Goal: Task Accomplishment & Management: Complete application form

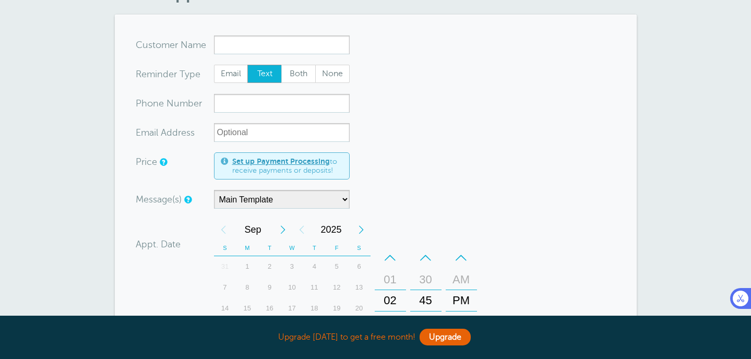
scroll to position [85, 0]
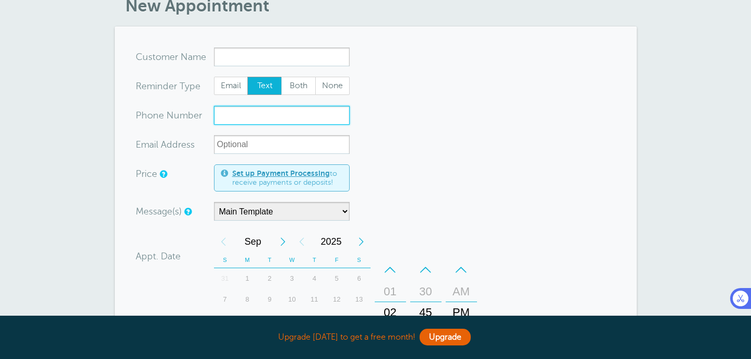
click at [237, 108] on input "xxx-no-autofill" at bounding box center [282, 115] width 136 height 19
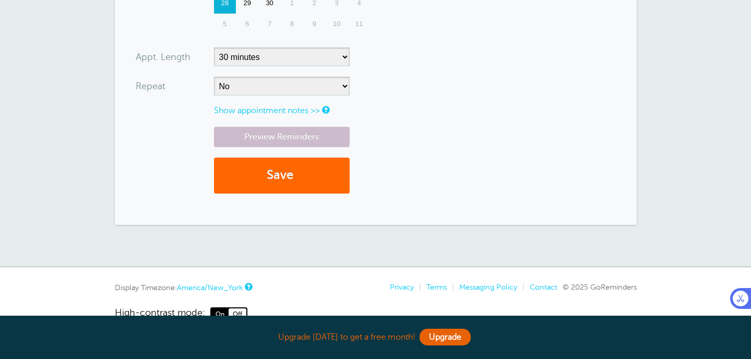
scroll to position [0, 0]
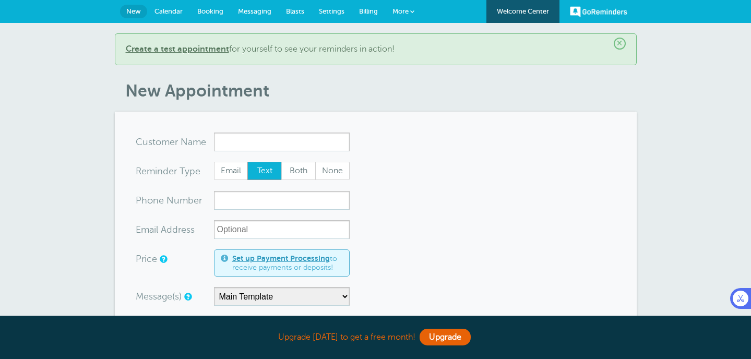
click at [292, 13] on span "Blasts" at bounding box center [295, 11] width 18 height 8
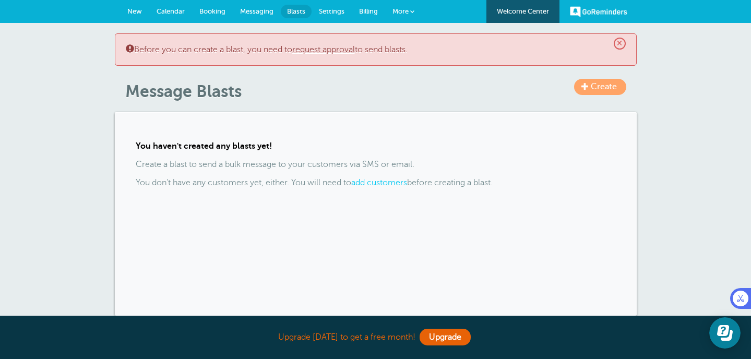
click at [332, 50] on link "request approval" at bounding box center [323, 49] width 63 height 9
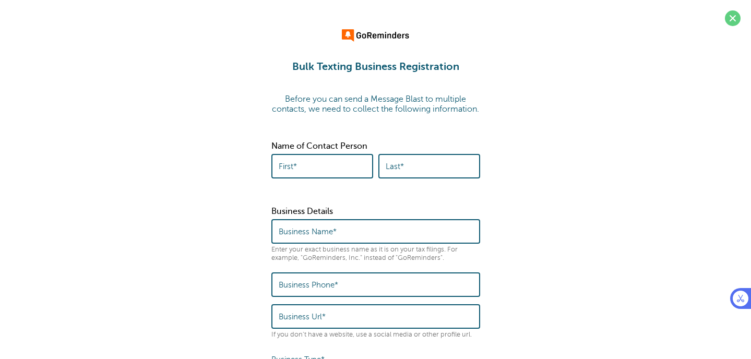
click at [326, 178] on input "First*" at bounding box center [322, 166] width 87 height 22
type input "natalia"
type input "[PERSON_NAME]"
type input "6099556400"
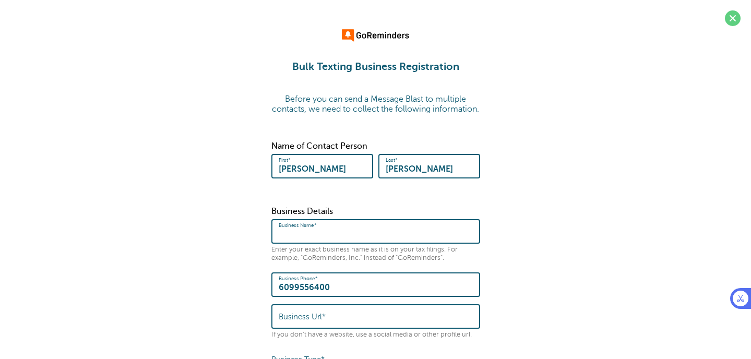
click at [339, 243] on input "Business Name*" at bounding box center [376, 231] width 194 height 22
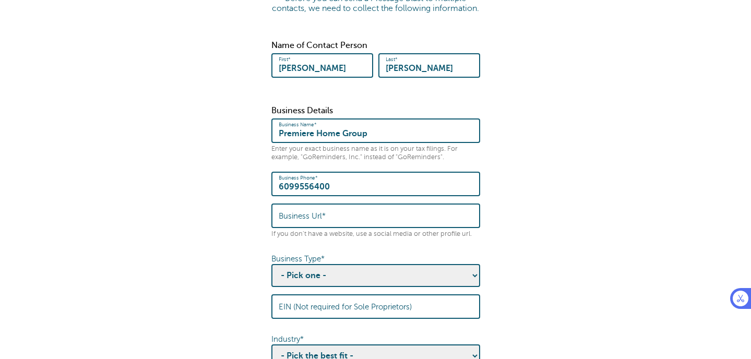
scroll to position [108, 0]
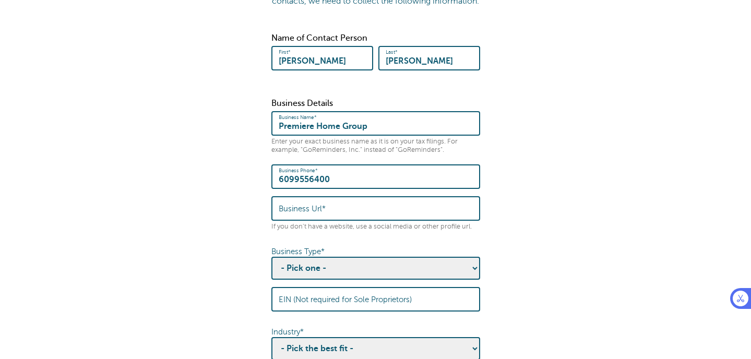
type input "Premiere Home Group"
click at [320, 214] on label "Business Url*" at bounding box center [302, 208] width 47 height 9
click at [320, 220] on input "Business Url*" at bounding box center [376, 208] width 194 height 22
click at [342, 220] on input "Business Url*" at bounding box center [376, 208] width 194 height 22
paste input "https://www.premierehomegroup.com/"
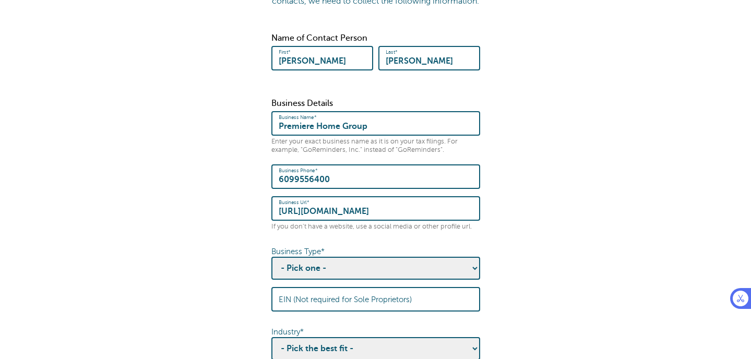
type input "https://www.premierehomegroup.com/"
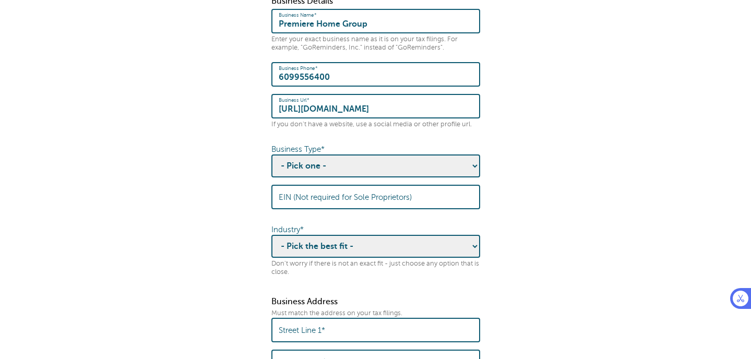
click at [389, 176] on select "- Pick one - Sole Proprietorship Partnership Limited Liability Corporation Co-o…" at bounding box center [376, 166] width 209 height 23
click at [272, 164] on select "- Pick one - Sole Proprietorship Partnership Limited Liability Corporation Co-o…" at bounding box center [376, 166] width 209 height 23
click at [367, 175] on select "- Pick one - Sole Proprietorship Partnership Limited Liability Corporation Co-o…" at bounding box center [376, 166] width 209 height 23
select select "Corporation"
click at [272, 164] on select "- Pick one - Sole Proprietorship Partnership Limited Liability Corporation Co-o…" at bounding box center [376, 166] width 209 height 23
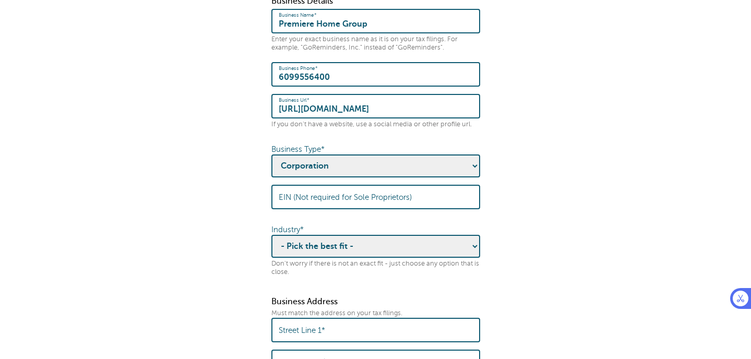
click at [335, 197] on input "EIN (Not required for Sole Proprietors)" at bounding box center [376, 197] width 194 height 22
click at [350, 258] on select "- Pick the best fit - Agriculture Automotive Banking Consumer Education Electro…" at bounding box center [376, 246] width 209 height 23
select select "REAL_ESTATE"
click at [272, 245] on select "- Pick the best fit - Agriculture Automotive Banking Consumer Education Electro…" at bounding box center [376, 246] width 209 height 23
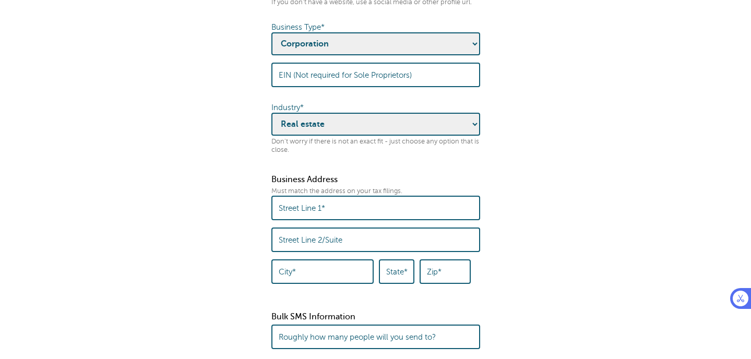
click at [319, 213] on label "Street Line 1*" at bounding box center [302, 208] width 46 height 9
click at [319, 218] on input "Street Line 1*" at bounding box center [376, 208] width 194 height 22
type input "1001 Lennox Dr"
click at [312, 245] on label "Street Line 2/Suite" at bounding box center [311, 240] width 64 height 9
click at [312, 251] on input "Street Line 2/Suite" at bounding box center [376, 240] width 194 height 22
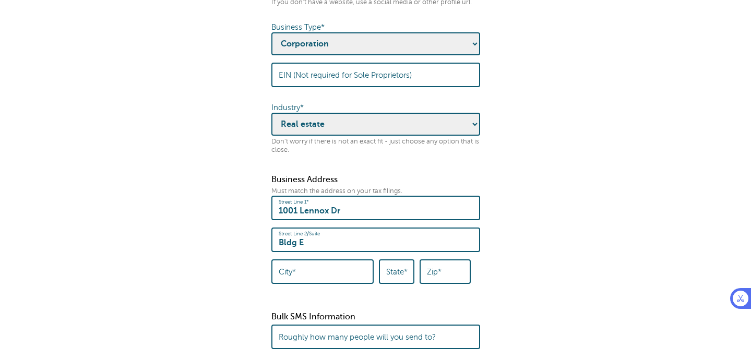
type input "Bldg E"
click at [300, 279] on input "City*" at bounding box center [323, 272] width 88 height 22
type input "Lawrence"
click at [404, 277] on label "State*" at bounding box center [396, 271] width 21 height 9
click at [404, 282] on input "State*" at bounding box center [396, 272] width 21 height 22
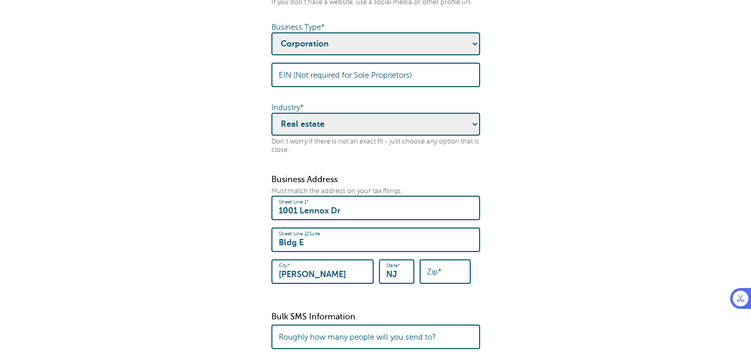
type input "NJ"
click at [442, 277] on label "Zip*" at bounding box center [434, 271] width 15 height 9
click at [443, 280] on input "Zip*" at bounding box center [445, 272] width 37 height 22
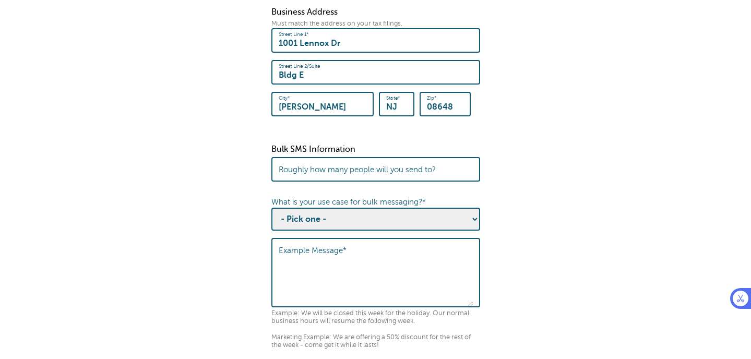
scroll to position [500, 0]
type input "08648"
click at [351, 175] on label "Roughly how many people will you send to?" at bounding box center [357, 170] width 157 height 9
click at [351, 181] on input "Roughly how many people will you send to?" at bounding box center [376, 170] width 194 height 22
type input "1"
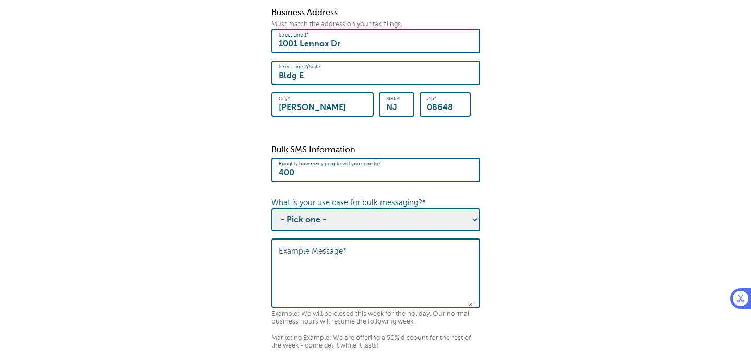
type input "400"
click at [387, 229] on select "- Pick one - Sending notifications of business updates Sending marketing offers…" at bounding box center [376, 219] width 209 height 23
select select "Event Updates"
click at [272, 218] on select "- Pick one - Sending notifications of business updates Sending marketing offers…" at bounding box center [376, 219] width 209 height 23
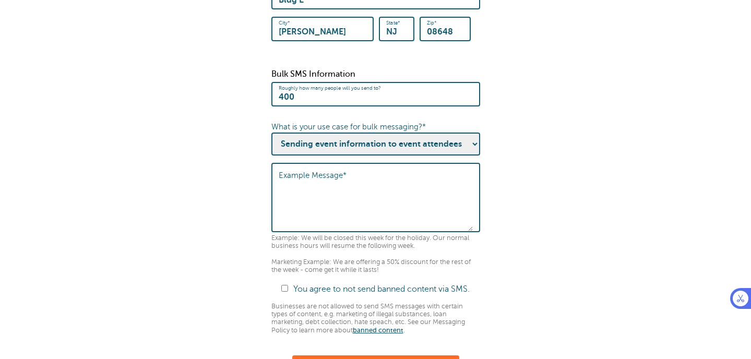
click at [345, 175] on div "Example Message*" at bounding box center [376, 197] width 209 height 69
click at [346, 194] on textarea "Example Message*" at bounding box center [376, 199] width 194 height 65
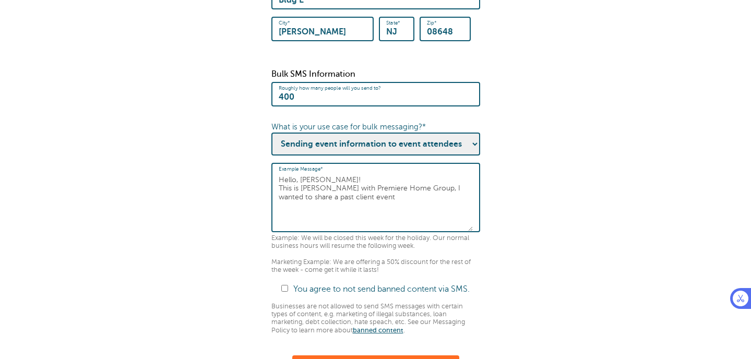
click at [300, 209] on textarea "Hello, Cindy! This is Natalia with Premiere Home Group, I wanted to share a pas…" at bounding box center [376, 199] width 194 height 65
click at [448, 205] on textarea "Hello, Cindy! This is Natalia with Premiere Home Group, I wanted to share the i…" at bounding box center [376, 199] width 194 height 65
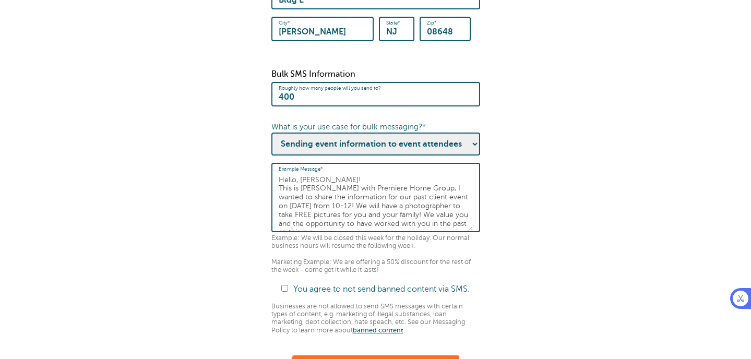
scroll to position [6, 0]
type textarea "Hello, Cindy! This is Natalia with Premiere Home Group, I wanted to share the i…"
click at [594, 253] on fieldset "Before you can send a Message Blast to multiple contacts, we need to collect th…" at bounding box center [375, 47] width 731 height 1072
click at [413, 293] on div "Bulk SMS Information Roughly how many people will you send to? 400 What is your…" at bounding box center [376, 201] width 209 height 265
click at [410, 294] on label "You agree to not send banned content via SMS." at bounding box center [381, 289] width 177 height 9
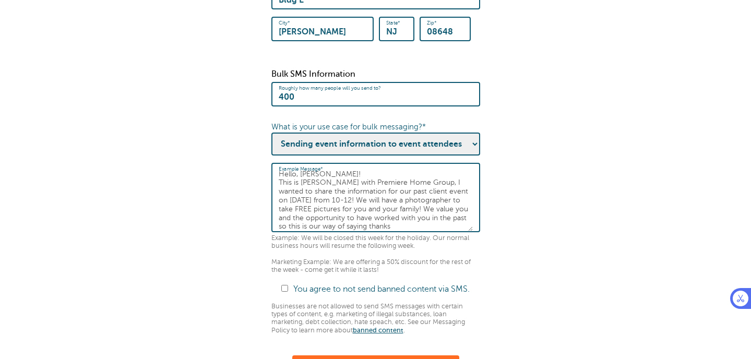
click at [288, 292] on input "You agree to not send banned content via SMS." at bounding box center [284, 288] width 7 height 7
checkbox input "true"
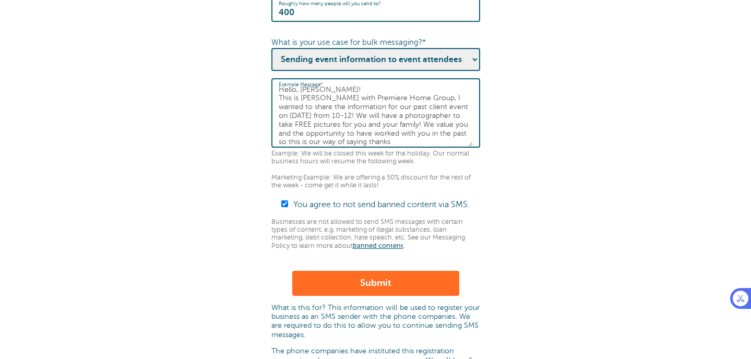
click at [399, 293] on button "Submit" at bounding box center [375, 283] width 167 height 25
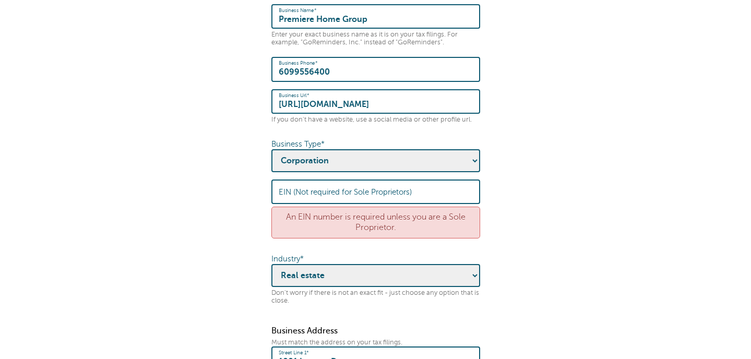
click at [375, 172] on select "- Pick one - Sole Proprietorship Partnership Limited Liability Corporation Co-o…" at bounding box center [376, 160] width 209 height 23
select select "Sole Proprietorship"
click at [272, 159] on select "- Pick one - Sole Proprietorship Partnership Limited Liability Corporation Co-o…" at bounding box center [376, 160] width 209 height 23
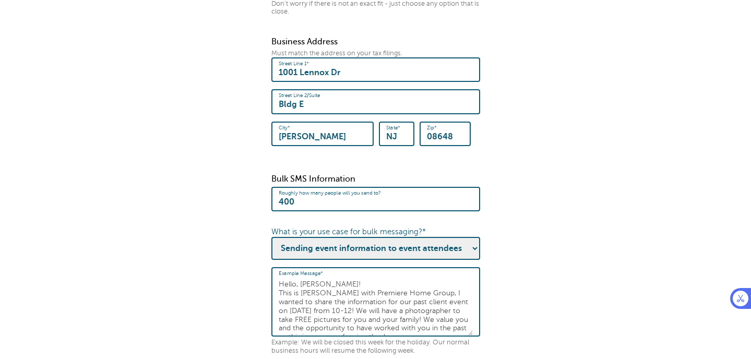
scroll to position [608, 0]
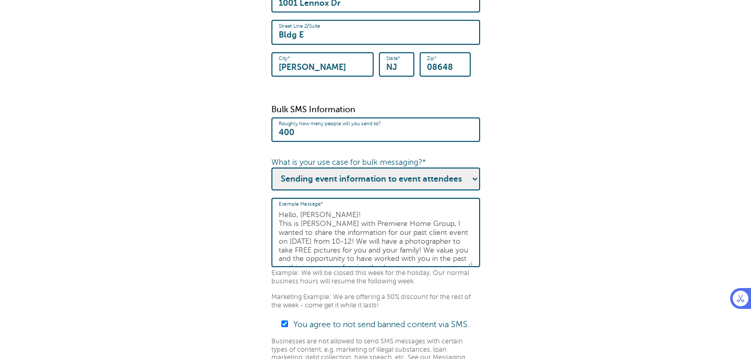
click at [405, 245] on textarea "Hello, Cindy! This is Natalia with Premiere Home Group, I wanted to share the i…" at bounding box center [376, 234] width 194 height 65
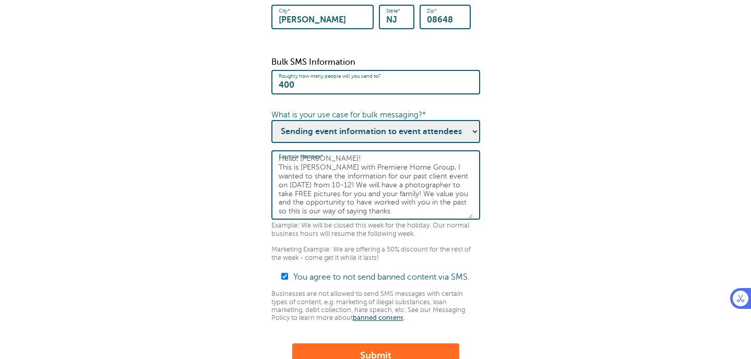
scroll to position [685, 0]
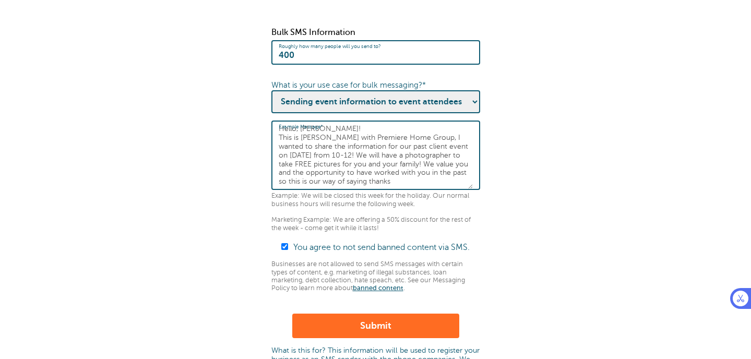
click at [395, 331] on button "Submit" at bounding box center [375, 326] width 167 height 25
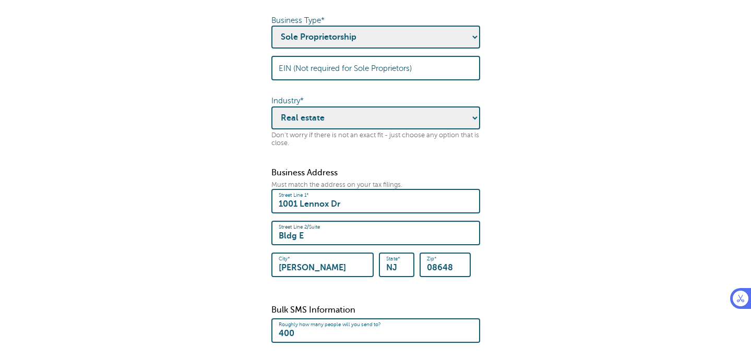
scroll to position [621, 0]
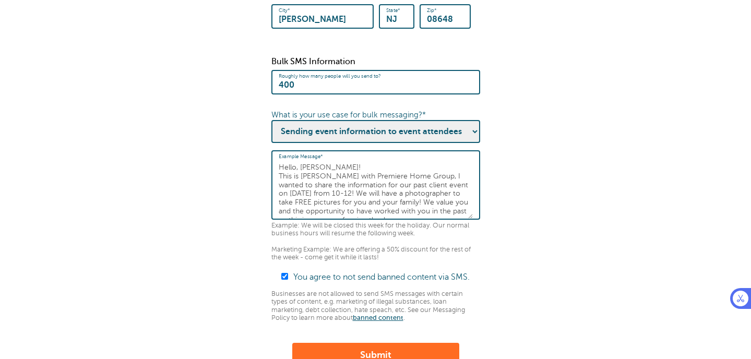
click at [389, 192] on textarea "Hello, [PERSON_NAME]! This is [PERSON_NAME] with Premiere Home Group, I wanted …" at bounding box center [376, 186] width 194 height 65
drag, startPoint x: 383, startPoint y: 223, endPoint x: 327, endPoint y: 192, distance: 63.8
click at [326, 192] on textarea "Hello, [PERSON_NAME]! This is [PERSON_NAME] with Premiere Home Group, I wanted …" at bounding box center [376, 186] width 194 height 65
click at [327, 192] on textarea "Hello, [PERSON_NAME]! This is [PERSON_NAME] with Premiere Home Group, I wanted …" at bounding box center [376, 186] width 194 height 65
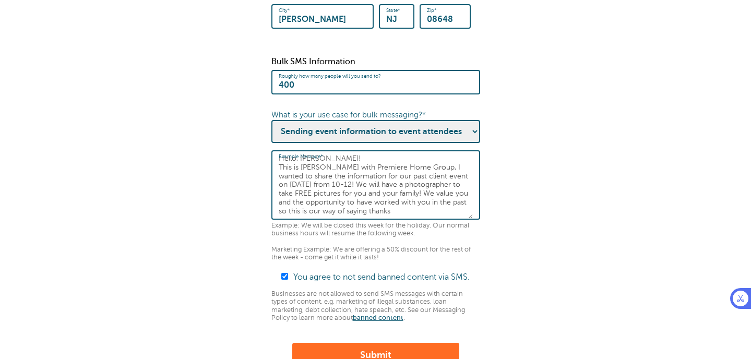
drag, startPoint x: 385, startPoint y: 202, endPoint x: 327, endPoint y: 204, distance: 58.0
click at [327, 204] on textarea "Hello, [PERSON_NAME]! This is [PERSON_NAME] with Premiere Home Group, I wanted …" at bounding box center [376, 186] width 194 height 65
click at [342, 211] on textarea "Hello, Cindy! This is Natalia with Premiere Home Group, I wanted to share the i…" at bounding box center [376, 186] width 194 height 65
click at [408, 204] on textarea "Hello, Cindy! This is Natalia with Premiere Home Group, I wanted to share the i…" at bounding box center [376, 186] width 194 height 65
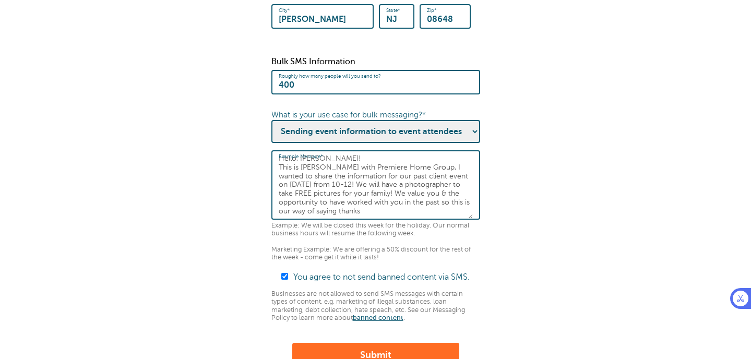
click at [409, 219] on textarea "Hello, Cindy! This is Natalia with Premiere Home Group, I wanted to share the i…" at bounding box center [376, 186] width 194 height 65
drag, startPoint x: 399, startPoint y: 220, endPoint x: 398, endPoint y: 215, distance: 5.3
click at [398, 215] on textarea "Hello, Cindy! This is Natalia with Premiere Home Group, I wanted to share the i…" at bounding box center [376, 186] width 194 height 65
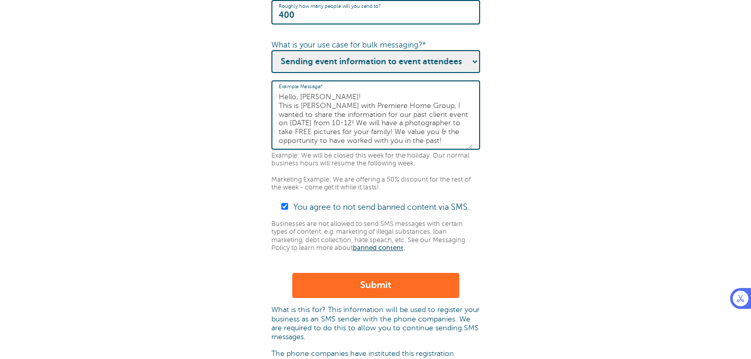
type textarea "Hello, Cindy! This is Natalia with Premiere Home Group, I wanted to share the i…"
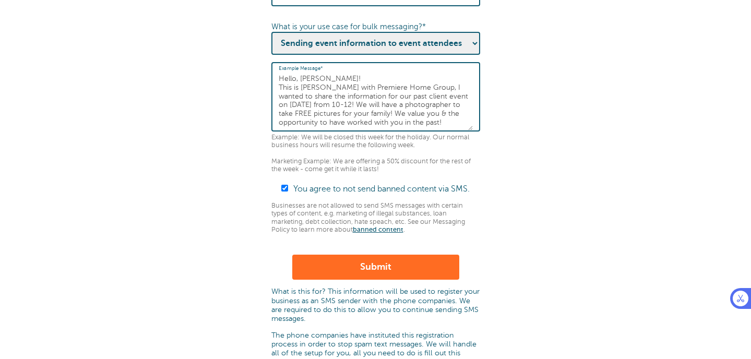
click at [420, 280] on button "Submit" at bounding box center [375, 267] width 167 height 25
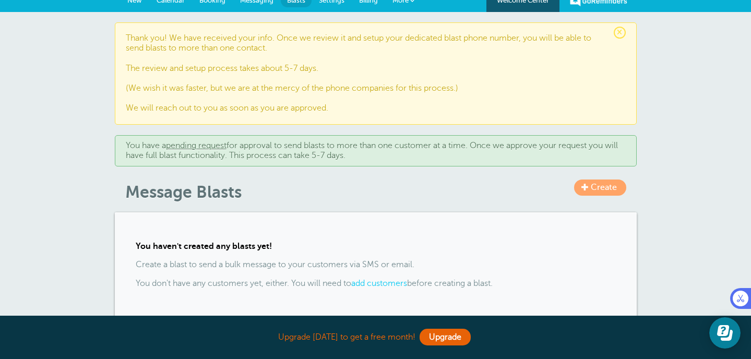
scroll to position [86, 0]
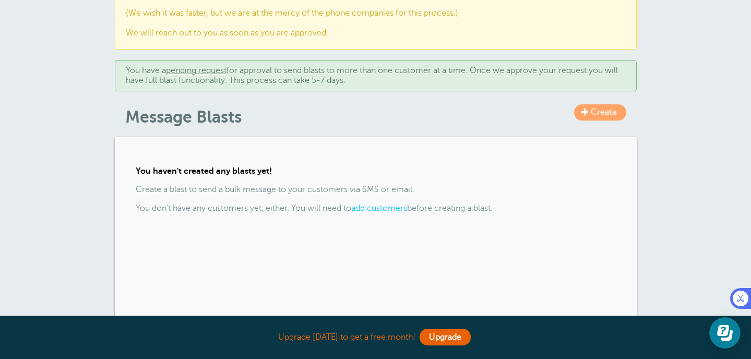
click at [603, 114] on span "Create" at bounding box center [604, 112] width 26 height 9
